Goal: Information Seeking & Learning: Understand process/instructions

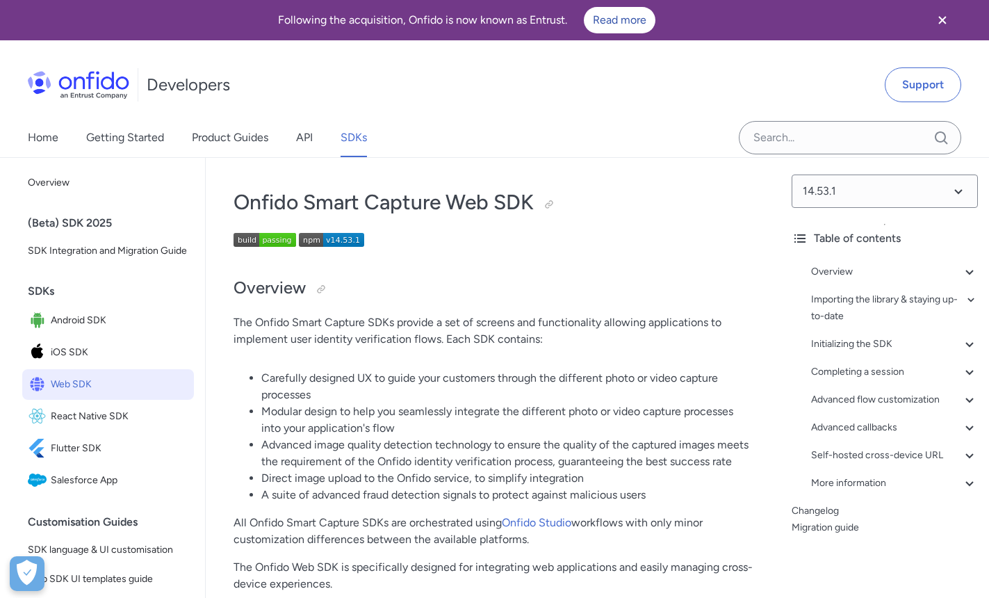
scroll to position [68, 0]
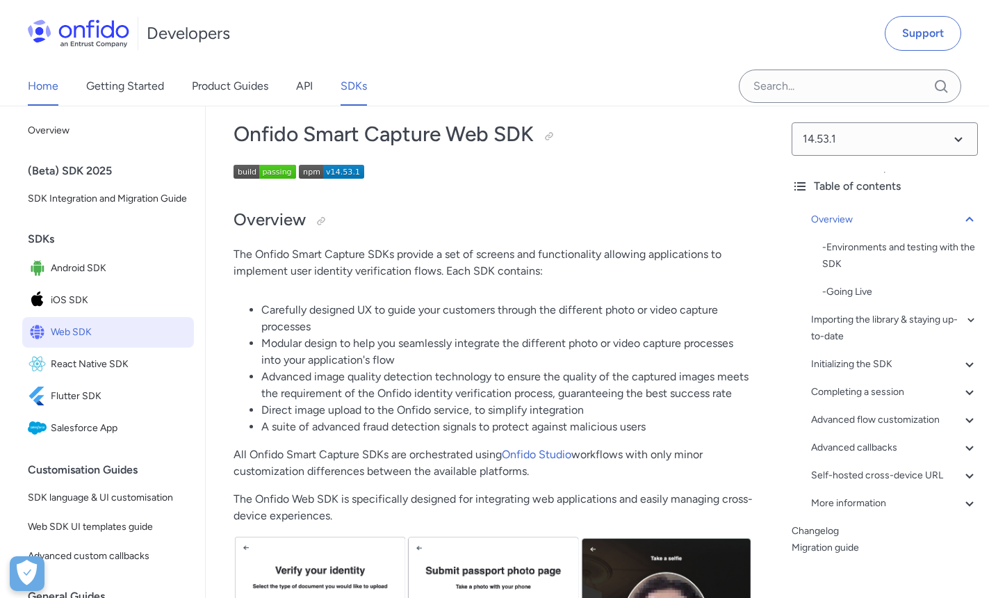
click at [40, 87] on link "Home" at bounding box center [43, 86] width 31 height 39
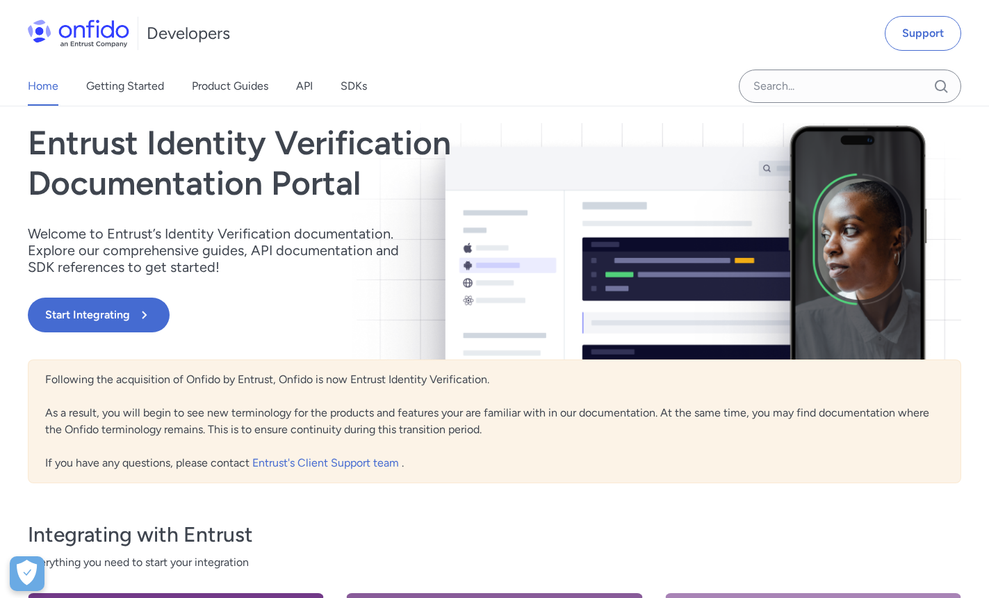
click at [308, 314] on link "Start Integrating" at bounding box center [354, 315] width 653 height 35
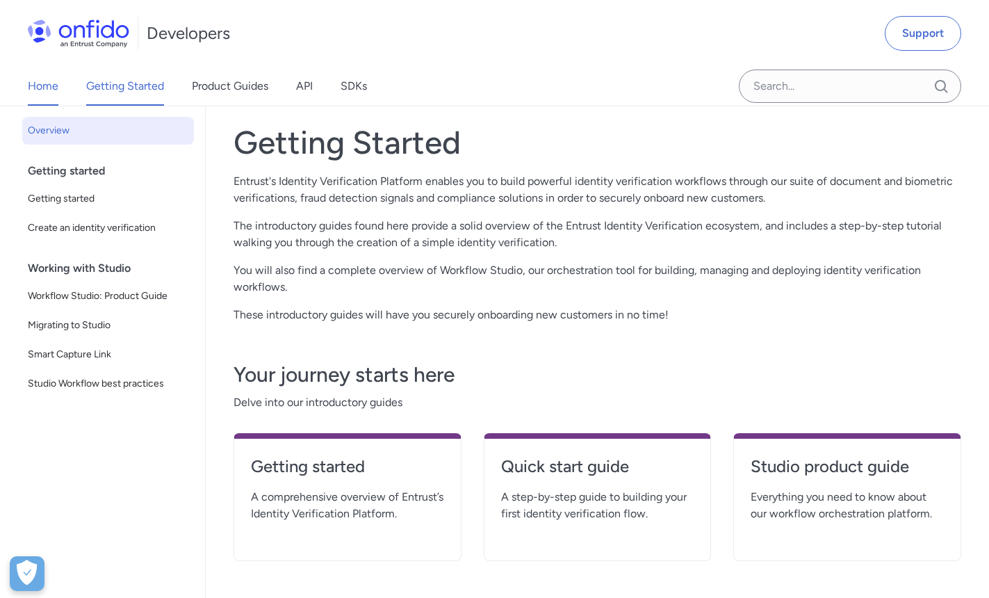
click at [56, 76] on link "Home" at bounding box center [43, 86] width 31 height 39
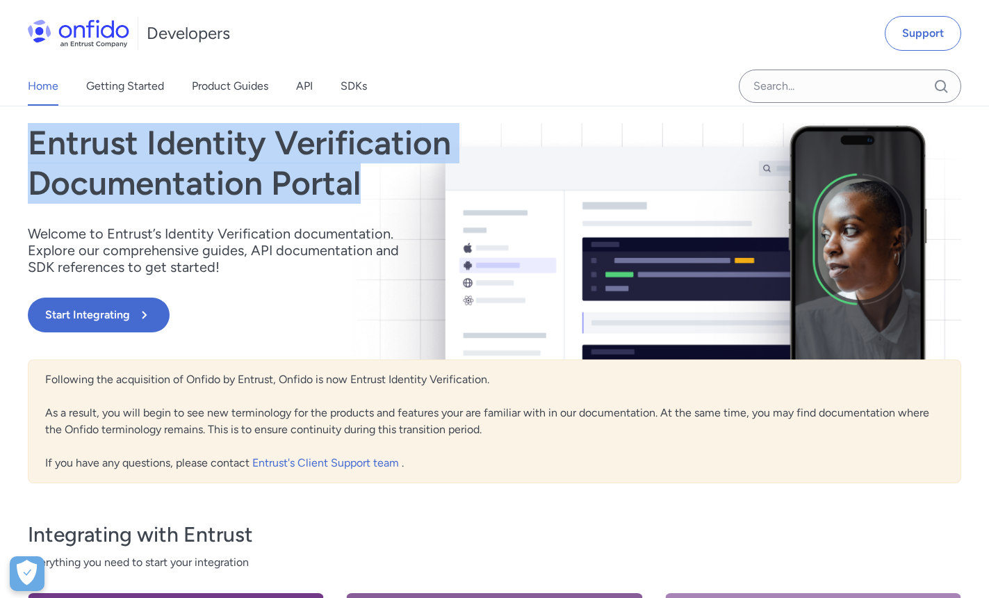
drag, startPoint x: 31, startPoint y: 132, endPoint x: 367, endPoint y: 182, distance: 339.5
click at [367, 182] on h1 "Entrust Identity Verification Documentation Portal" at bounding box center [354, 163] width 653 height 80
drag, startPoint x: 367, startPoint y: 182, endPoint x: 314, endPoint y: 190, distance: 53.5
copy h1 "Entrust Identity Verification Documentation Portal"
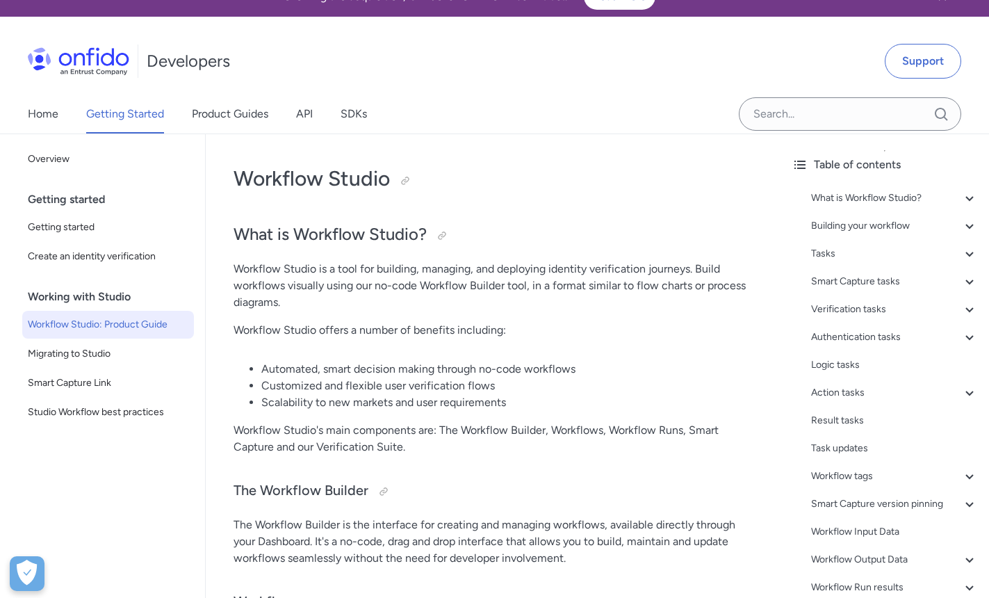
scroll to position [24, 0]
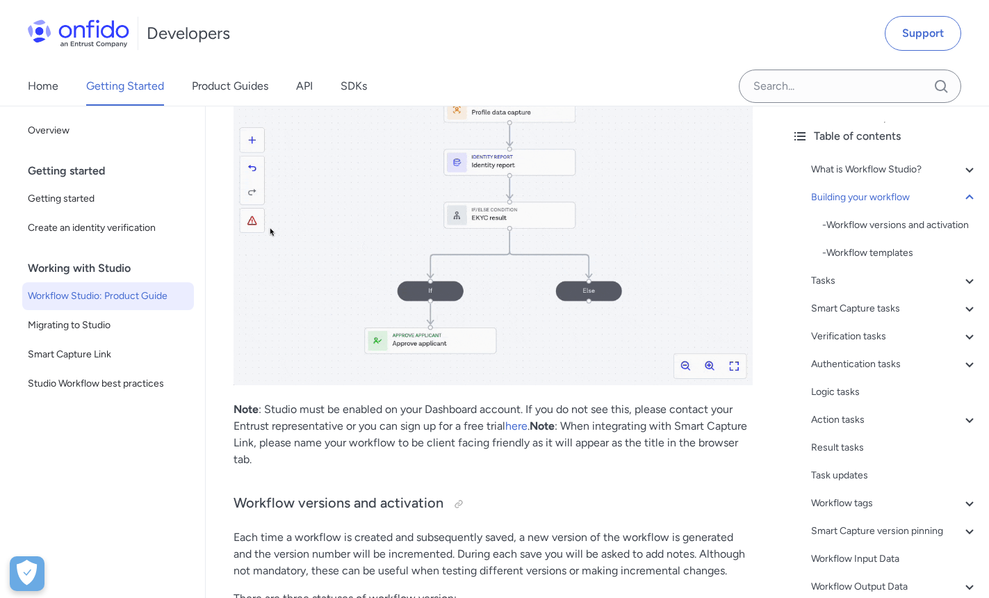
scroll to position [2095, 0]
click at [382, 414] on p "Note : Studio must be enabled on your Dashboard account. If you do not see this…" at bounding box center [493, 433] width 519 height 67
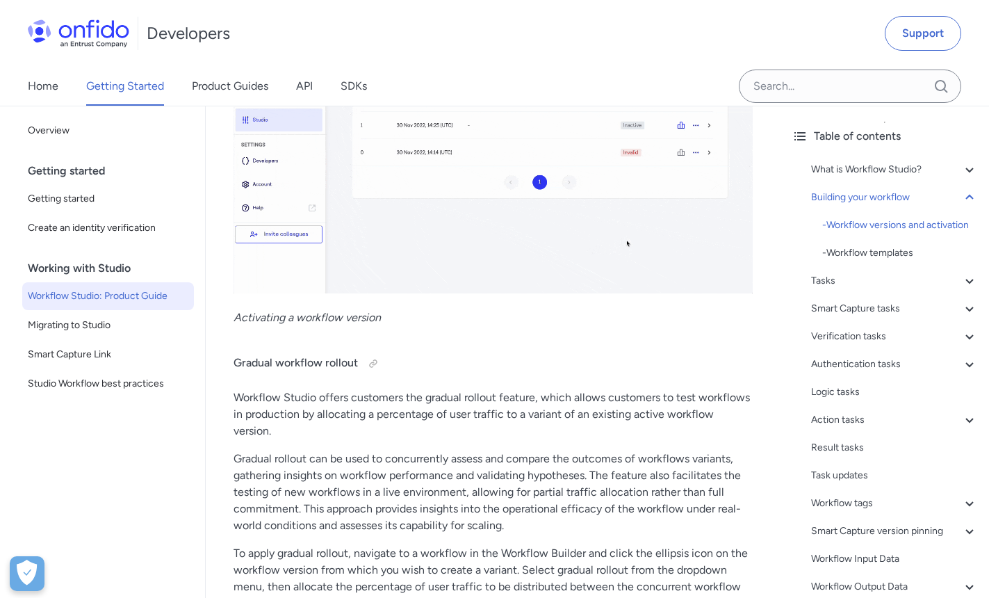
scroll to position [2933, 0]
